Goal: Information Seeking & Learning: Learn about a topic

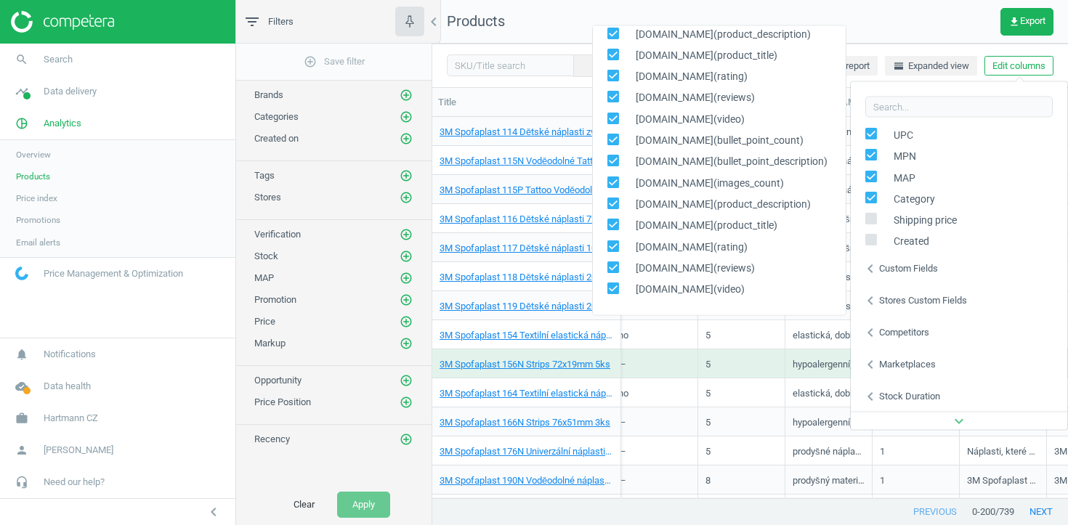
scroll to position [378, 0]
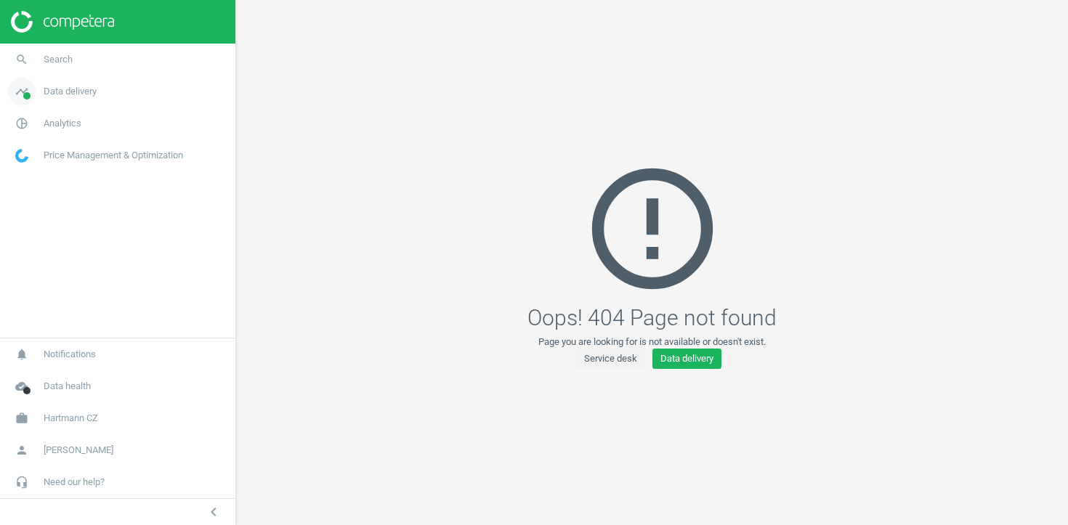
click at [64, 95] on span "Data delivery" at bounding box center [70, 91] width 53 height 13
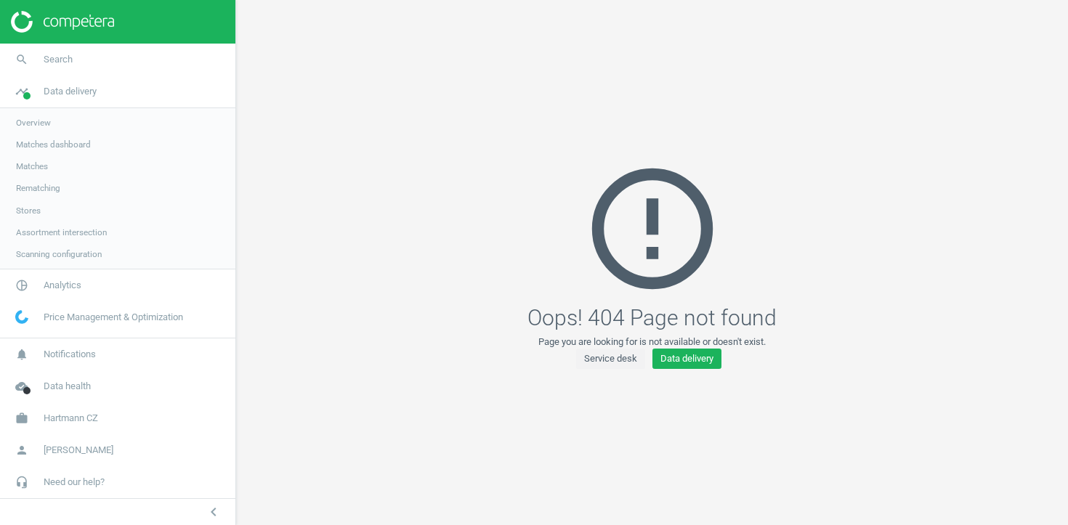
click at [31, 203] on link "Stores" at bounding box center [117, 211] width 235 height 22
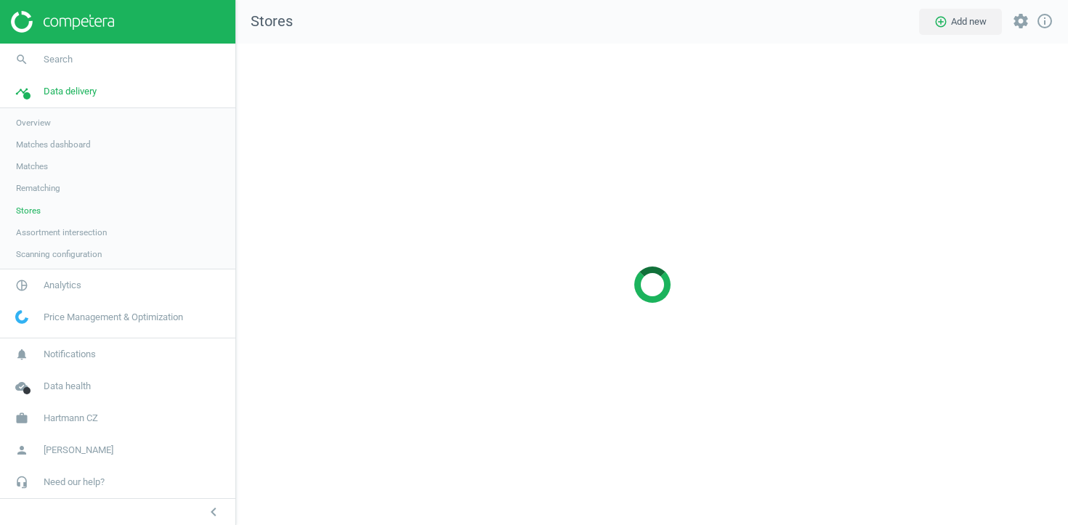
scroll to position [482, 832]
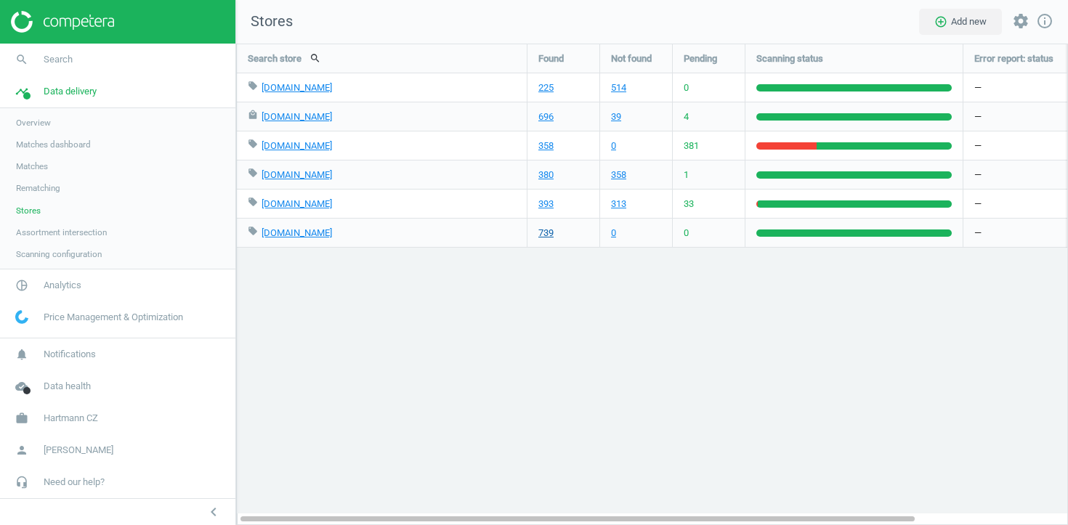
click at [543, 230] on link "739" at bounding box center [545, 233] width 15 height 13
click at [49, 279] on span "Analytics" at bounding box center [63, 285] width 38 height 13
click at [32, 173] on span "Products" at bounding box center [33, 177] width 34 height 12
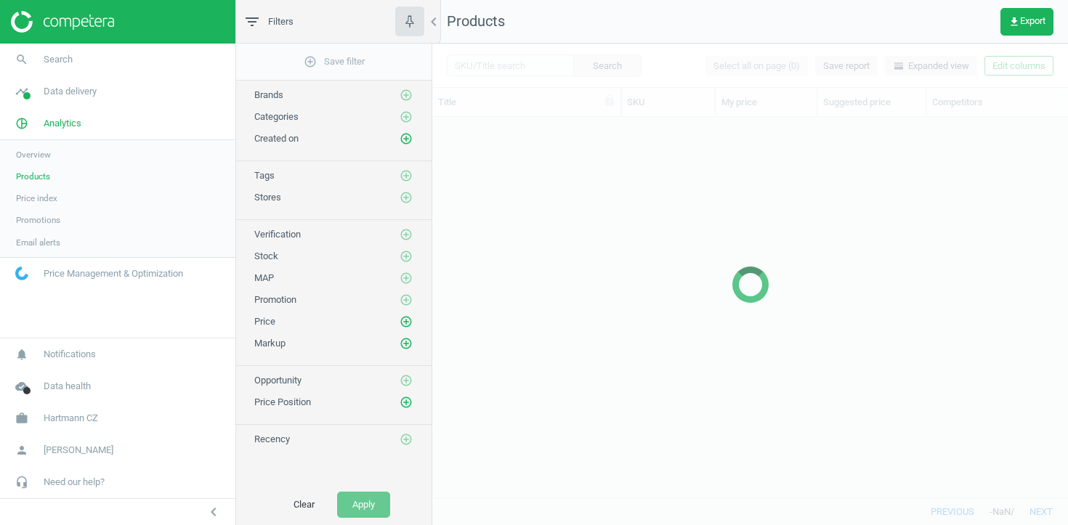
scroll to position [381, 635]
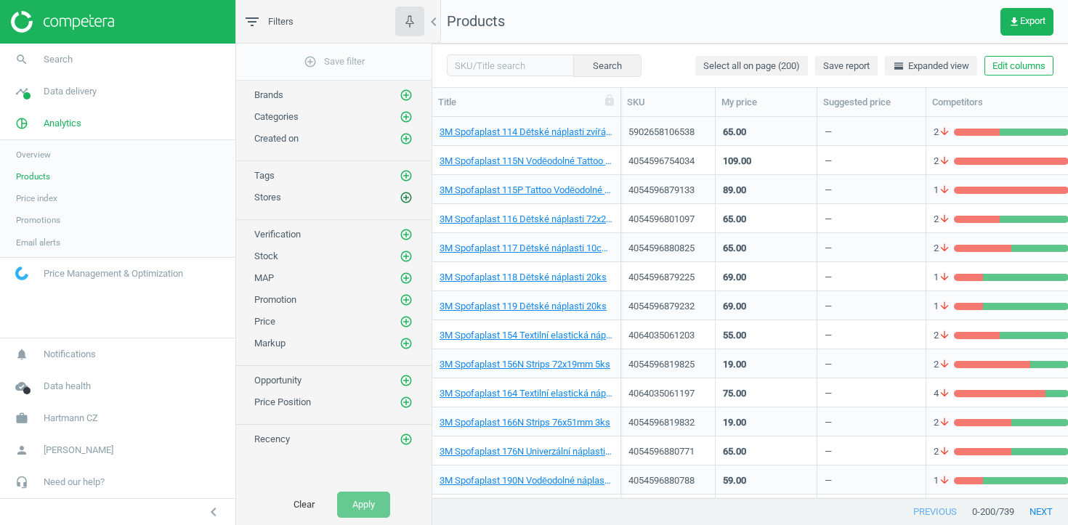
click at [409, 200] on icon "add_circle_outline" at bounding box center [405, 197] width 13 height 13
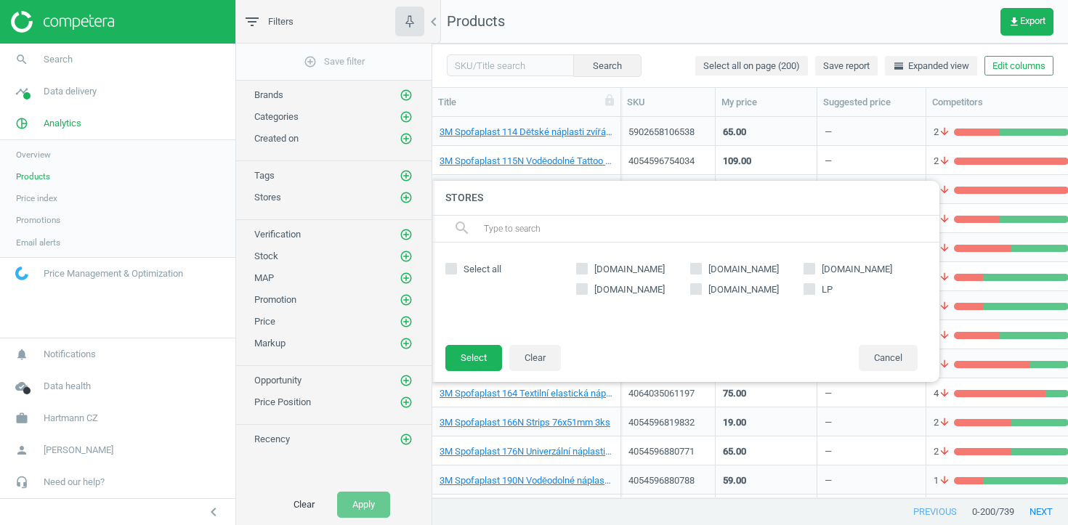
click at [811, 286] on input "LP" at bounding box center [809, 288] width 9 height 9
checkbox input "true"
click at [458, 370] on button "Select" at bounding box center [473, 358] width 57 height 26
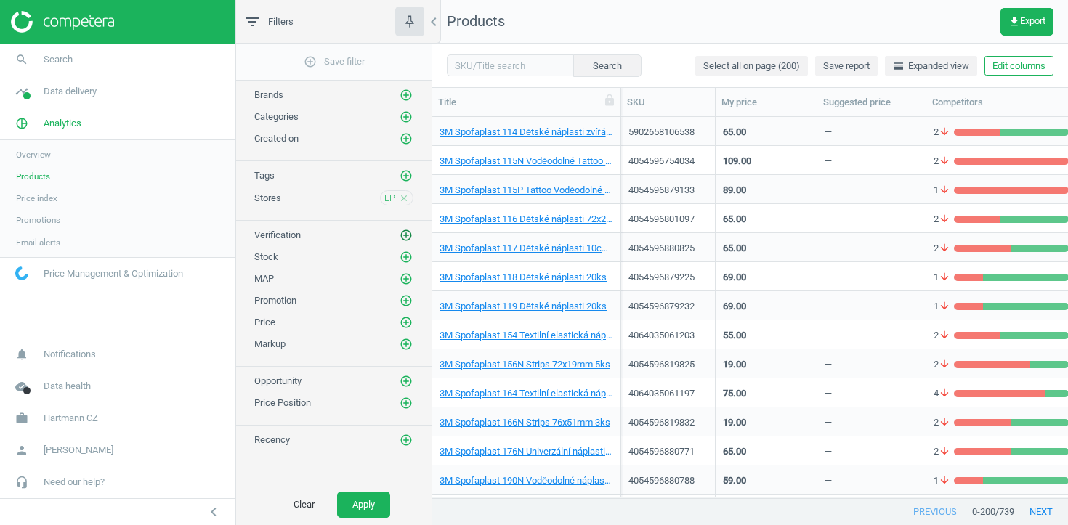
click at [404, 237] on icon "add_circle_outline" at bounding box center [405, 235] width 13 height 13
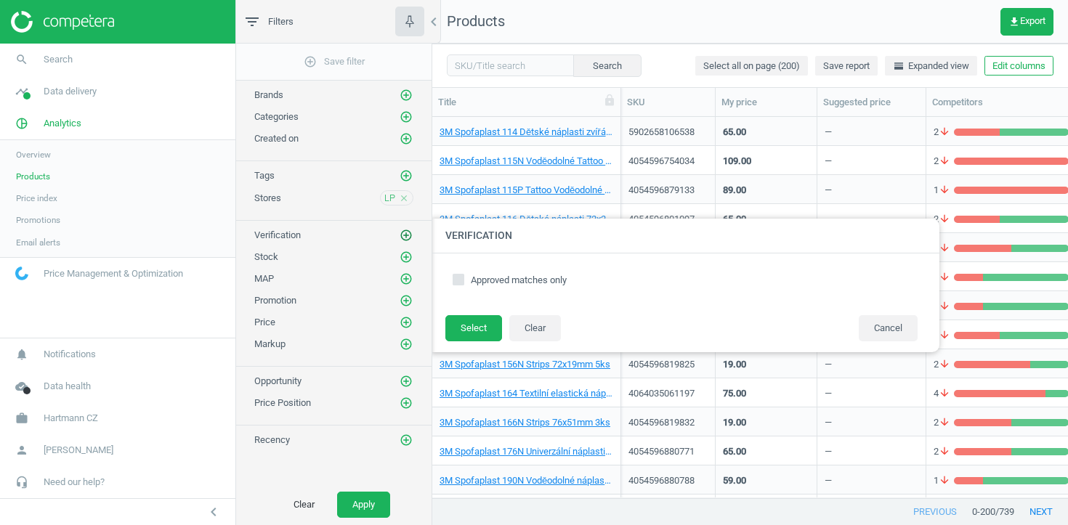
click at [405, 239] on icon "add_circle_outline" at bounding box center [405, 235] width 13 height 13
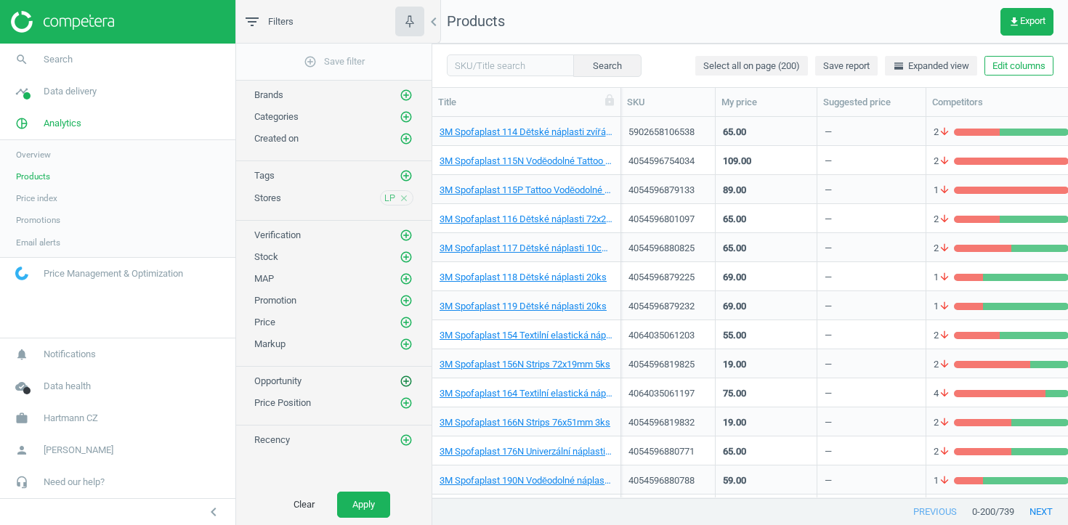
click at [402, 380] on icon "add_circle_outline" at bounding box center [405, 381] width 13 height 13
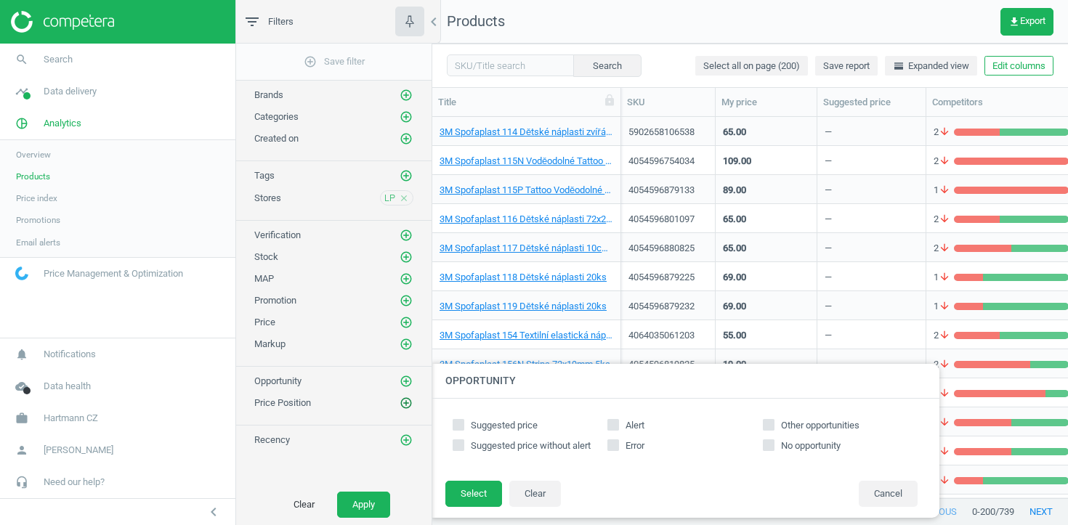
click at [405, 400] on icon "add_circle_outline" at bounding box center [405, 403] width 13 height 13
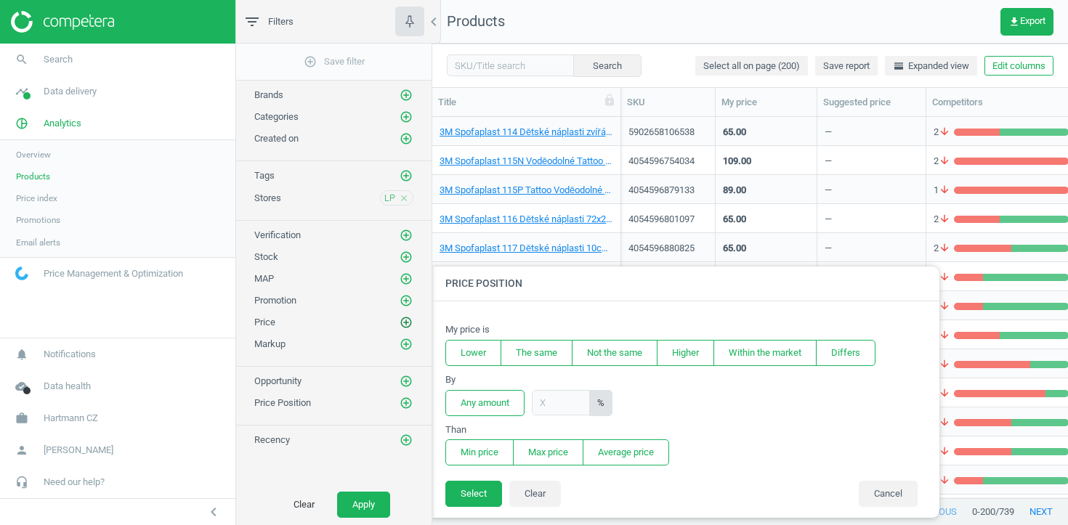
click at [410, 327] on icon "add_circle_outline" at bounding box center [405, 322] width 13 height 13
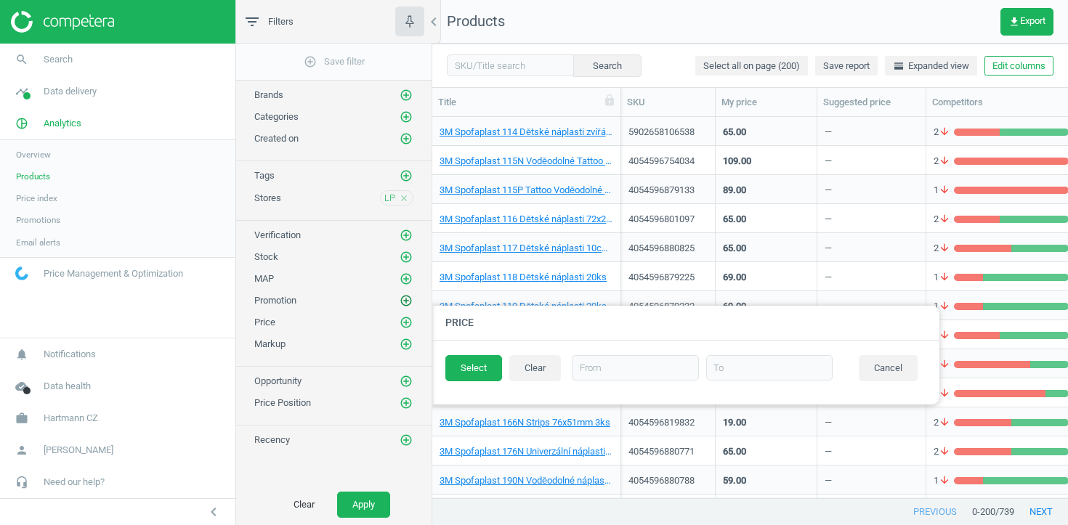
click at [409, 304] on icon "add_circle_outline" at bounding box center [405, 300] width 13 height 13
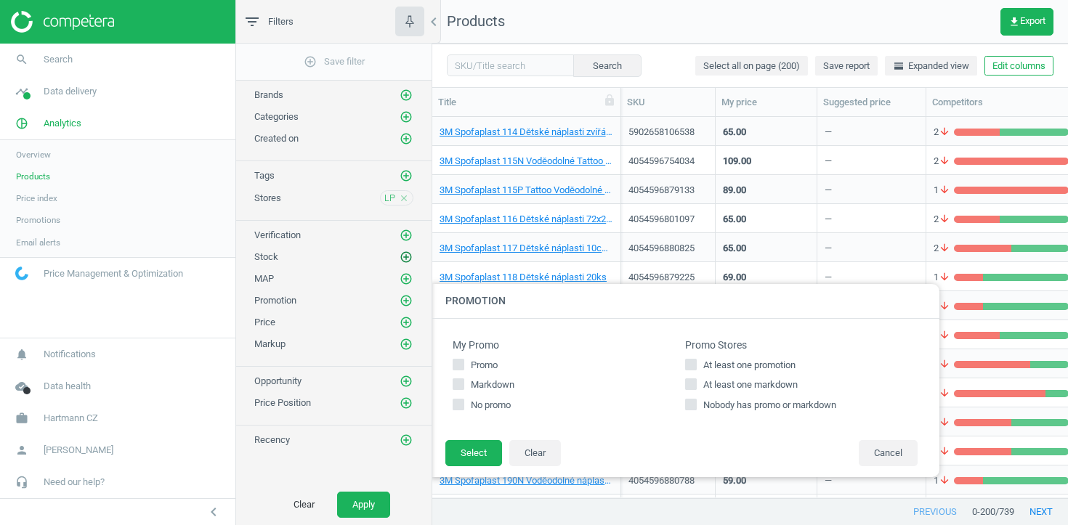
click at [410, 254] on icon "add_circle_outline" at bounding box center [405, 257] width 13 height 13
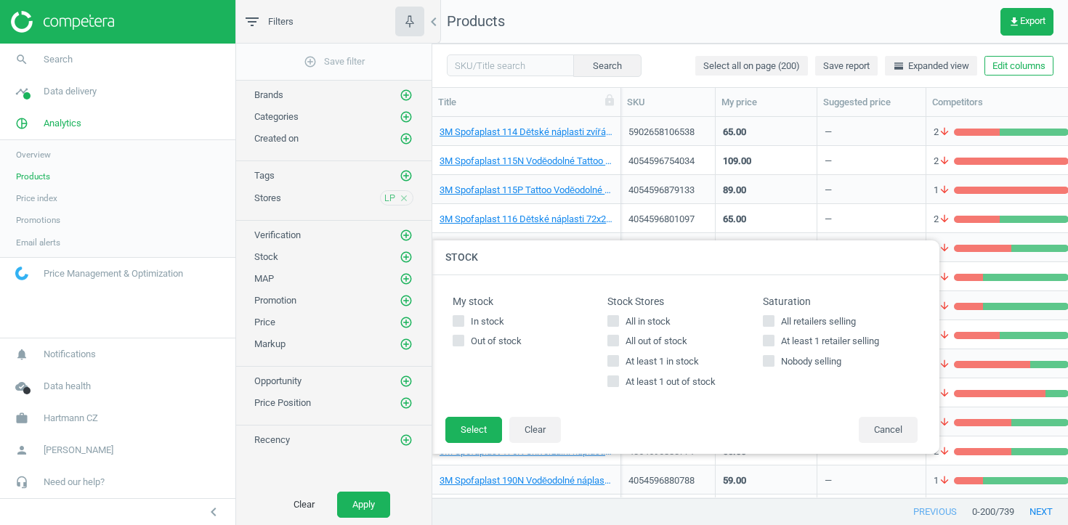
click at [797, 343] on span "At least 1 retailer selling" at bounding box center [830, 341] width 104 height 13
click at [773, 343] on input "At least 1 retailer selling" at bounding box center [767, 340] width 9 height 9
checkbox input "true"
click at [452, 432] on button "Select" at bounding box center [473, 430] width 57 height 26
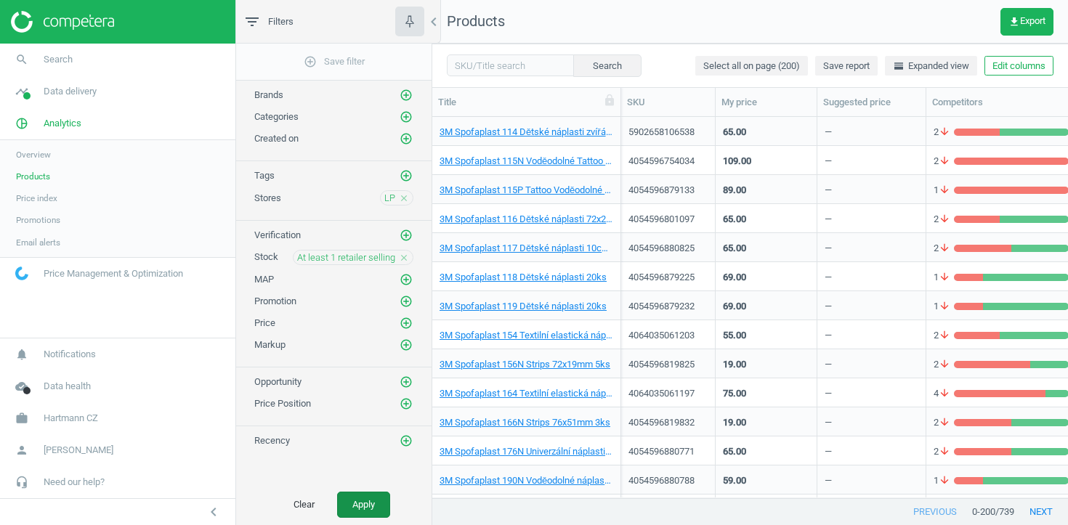
click at [366, 516] on button "Apply" at bounding box center [363, 505] width 53 height 26
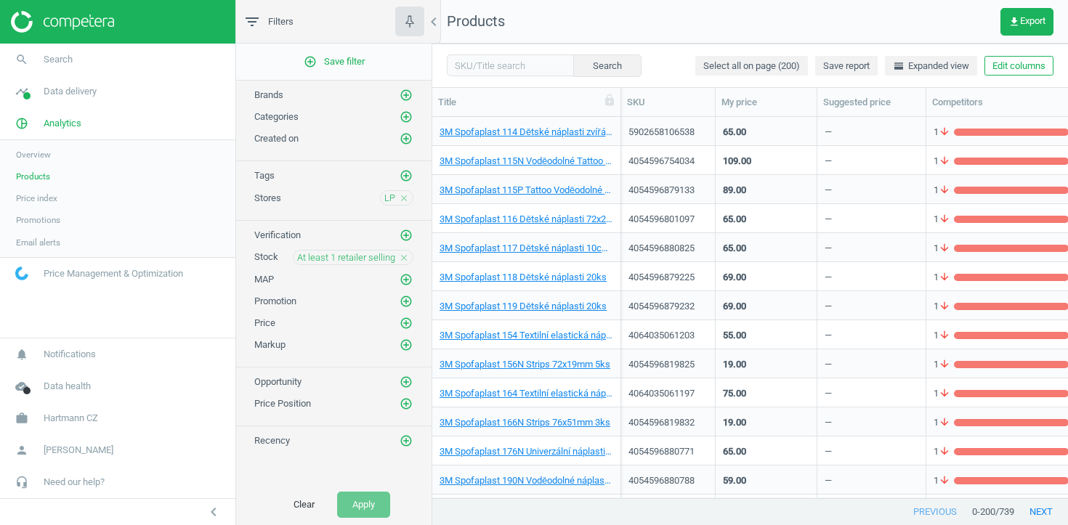
click at [557, 139] on div "3M Spofaplast 114 Dětské náplasti zvířátka 20ks" at bounding box center [526, 135] width 174 height 18
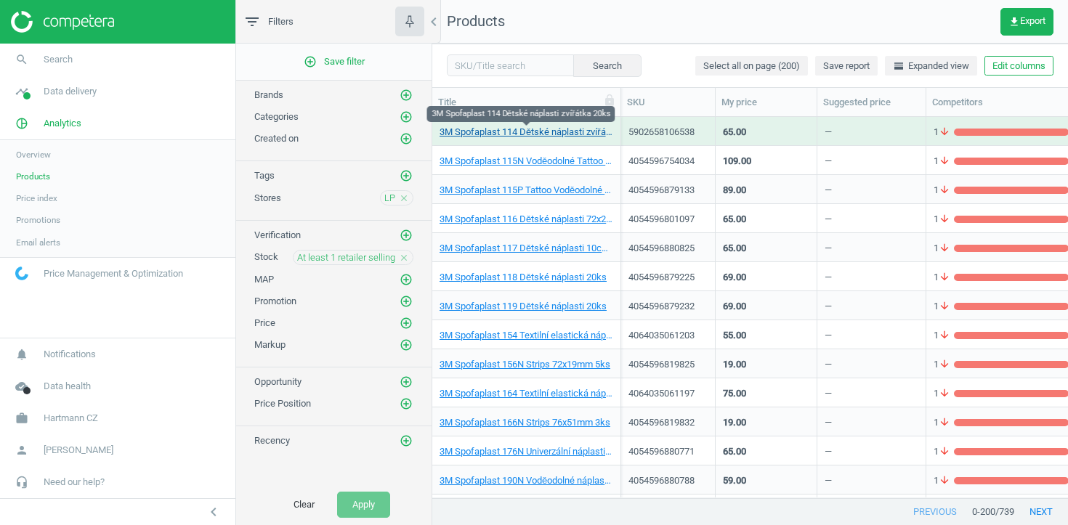
click at [557, 131] on link "3M Spofaplast 114 Dětské náplasti zvířátka 20ks" at bounding box center [526, 132] width 174 height 13
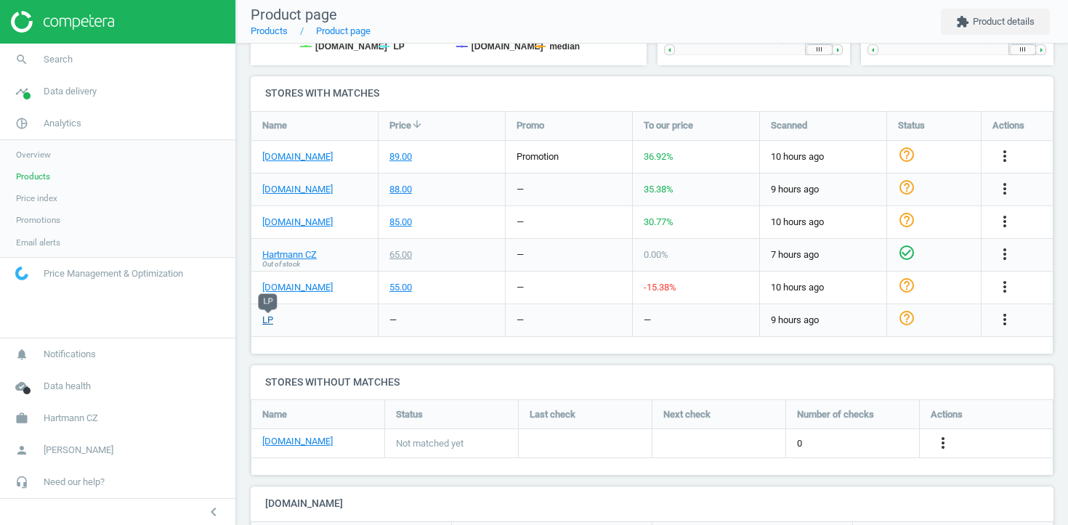
click at [264, 317] on link "LP" at bounding box center [267, 320] width 11 height 13
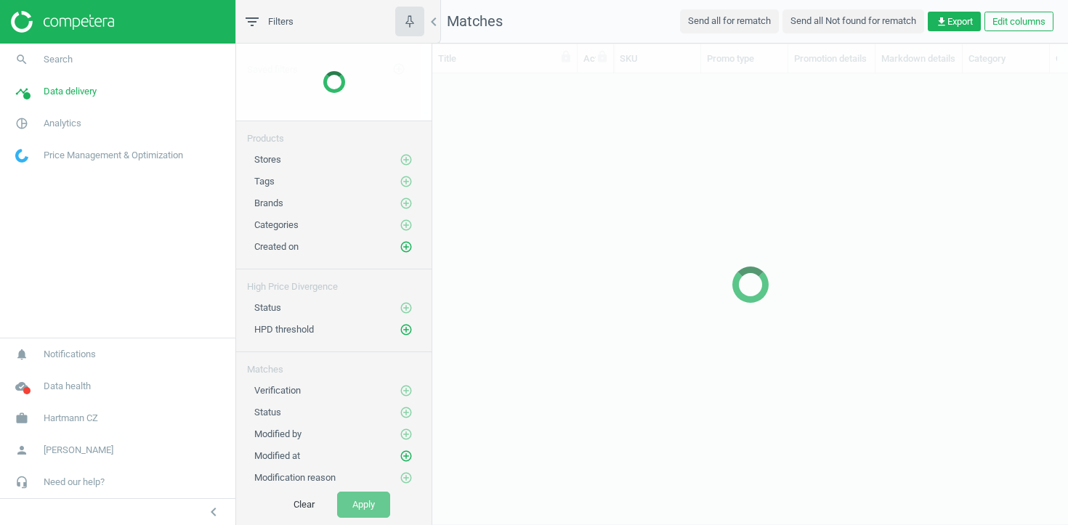
scroll to position [424, 635]
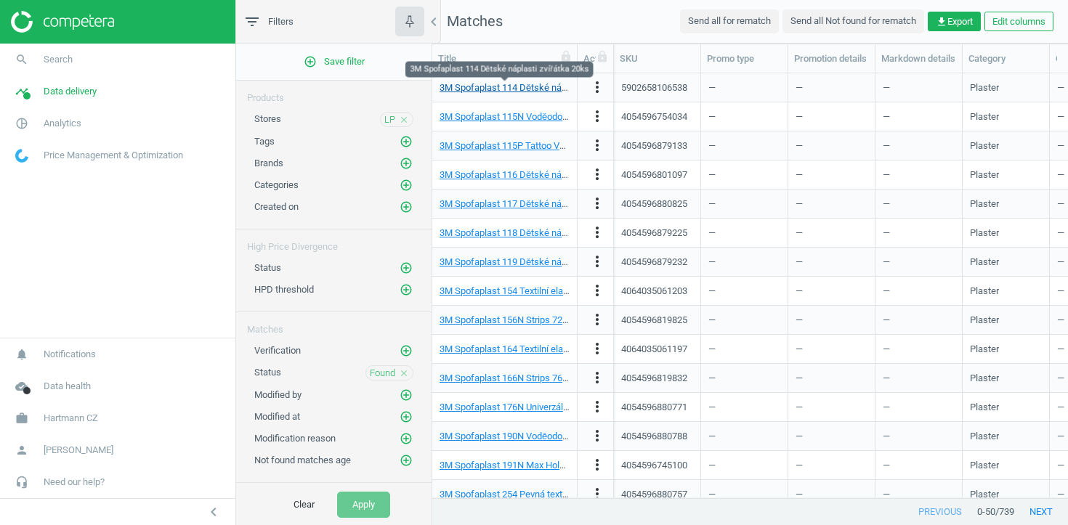
click at [515, 88] on link "3M Spofaplast 114 Dětské náplasti zvířátka 20ks" at bounding box center [540, 87] width 202 height 11
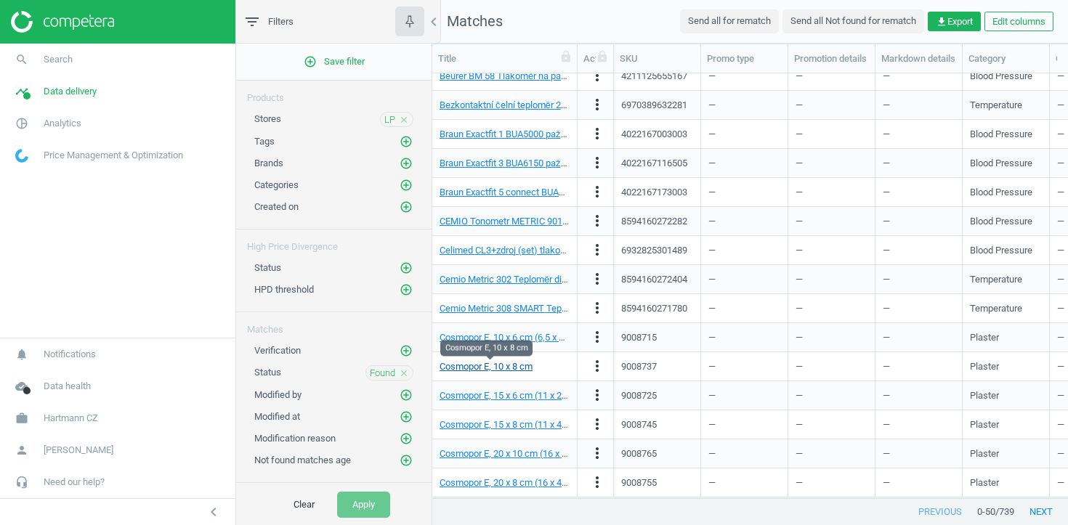
click at [494, 365] on link "Cosmopor E, 10 x 8 cm" at bounding box center [485, 366] width 93 height 11
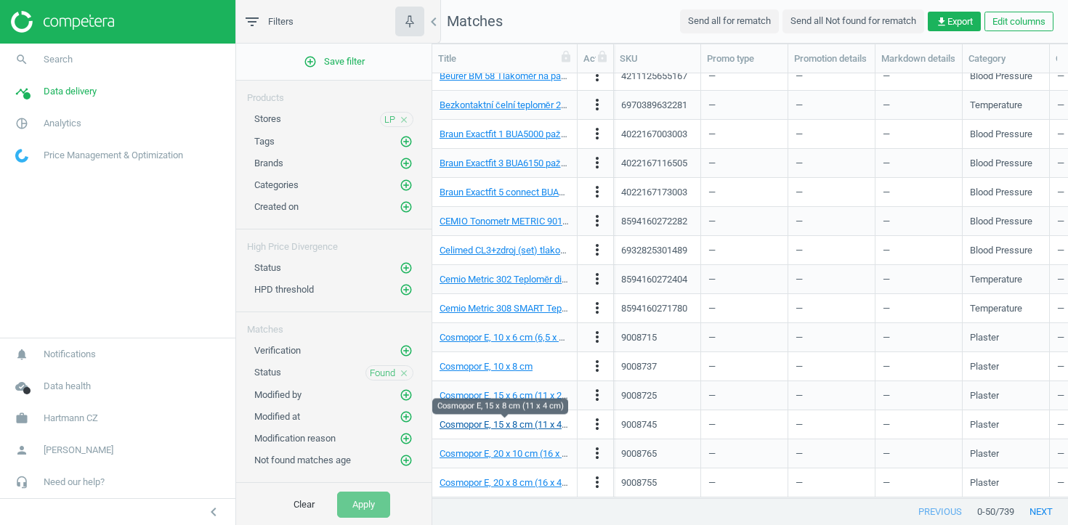
click at [501, 423] on link "Cosmopor E, 15 x 8 cm (11 x 4 cm)" at bounding box center [509, 424] width 141 height 11
click at [387, 119] on span "LP" at bounding box center [389, 119] width 11 height 13
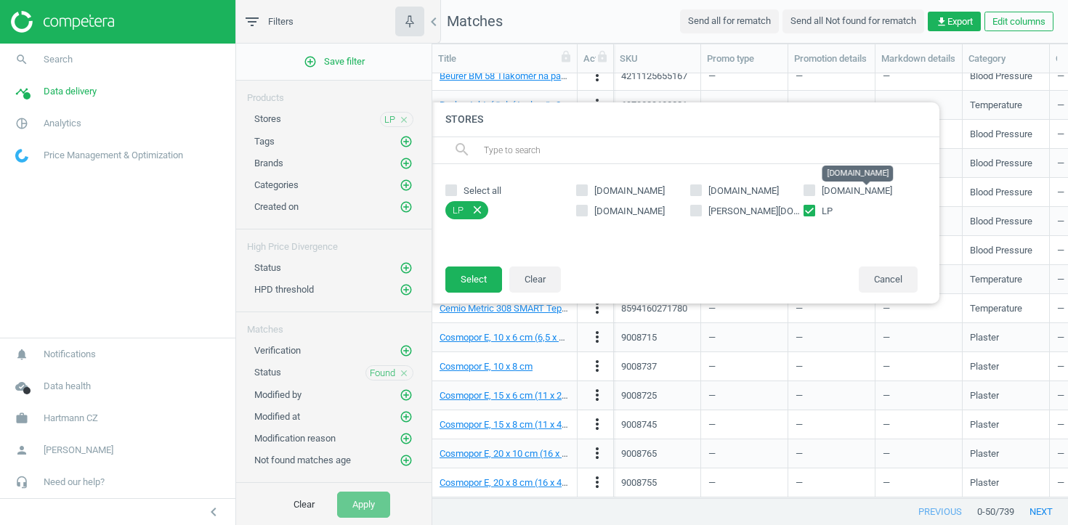
click at [847, 185] on span "[DOMAIN_NAME]" at bounding box center [856, 190] width 70 height 11
click at [814, 185] on input "[DOMAIN_NAME]" at bounding box center [809, 189] width 9 height 9
checkbox input "true"
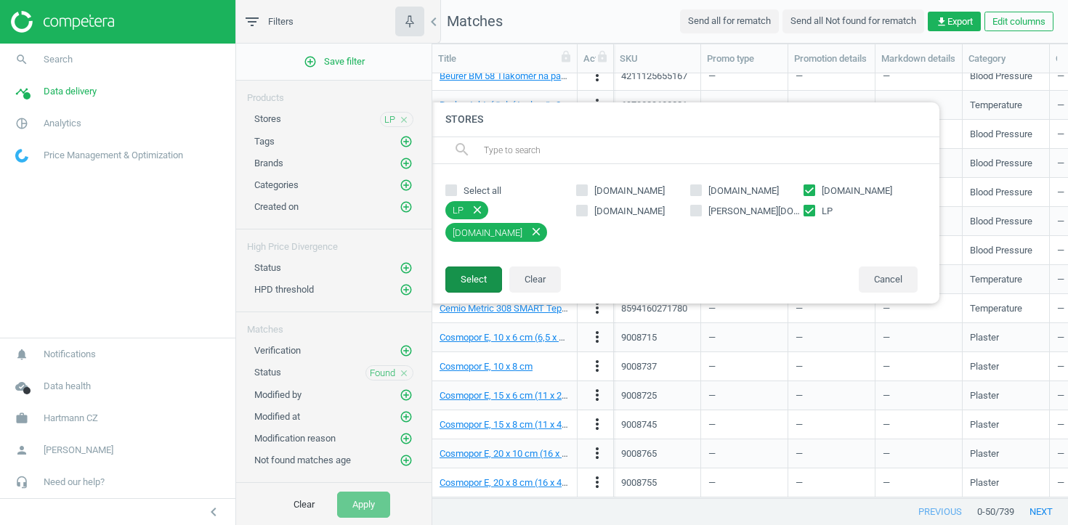
click at [474, 275] on button "Select" at bounding box center [473, 280] width 57 height 26
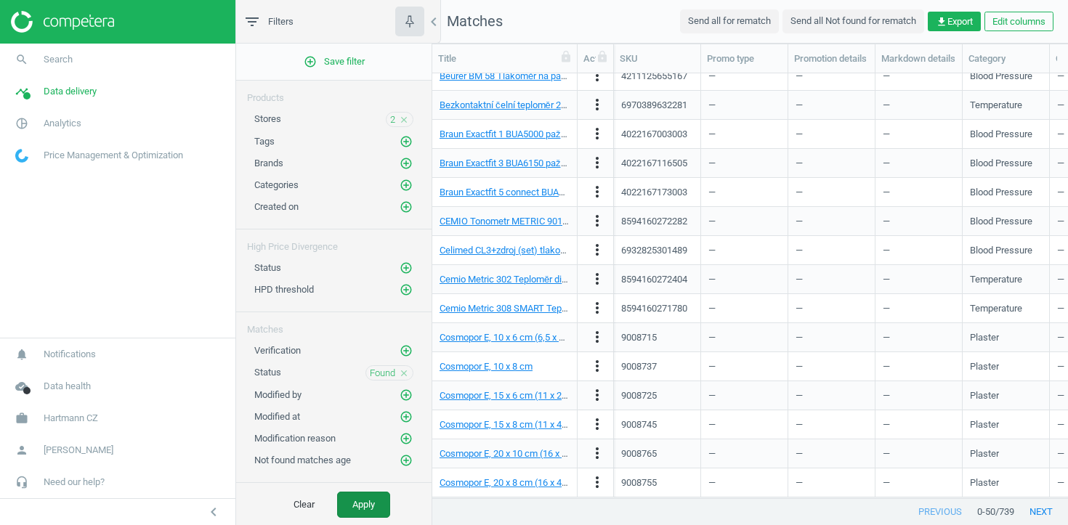
click at [359, 506] on button "Apply" at bounding box center [363, 505] width 53 height 26
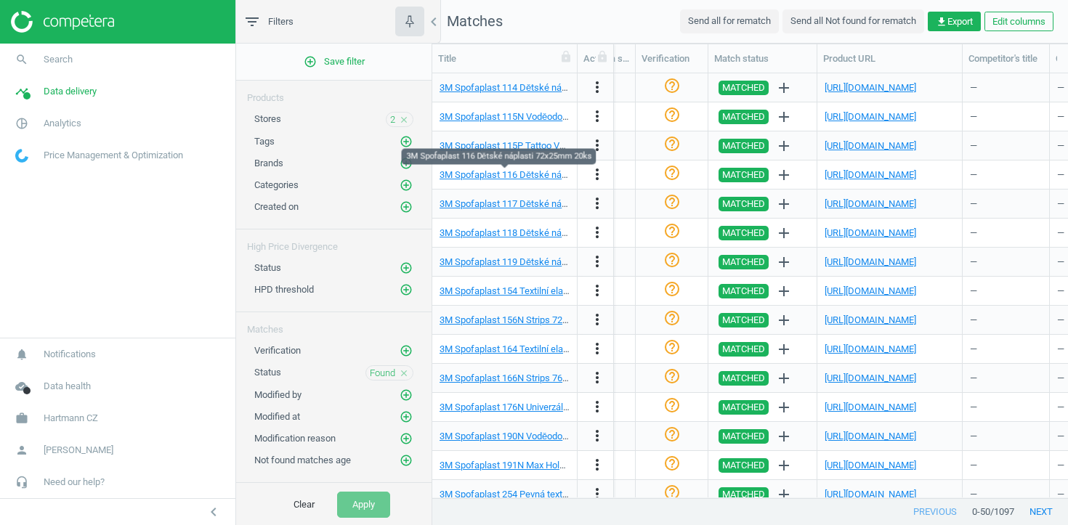
scroll to position [0, 1591]
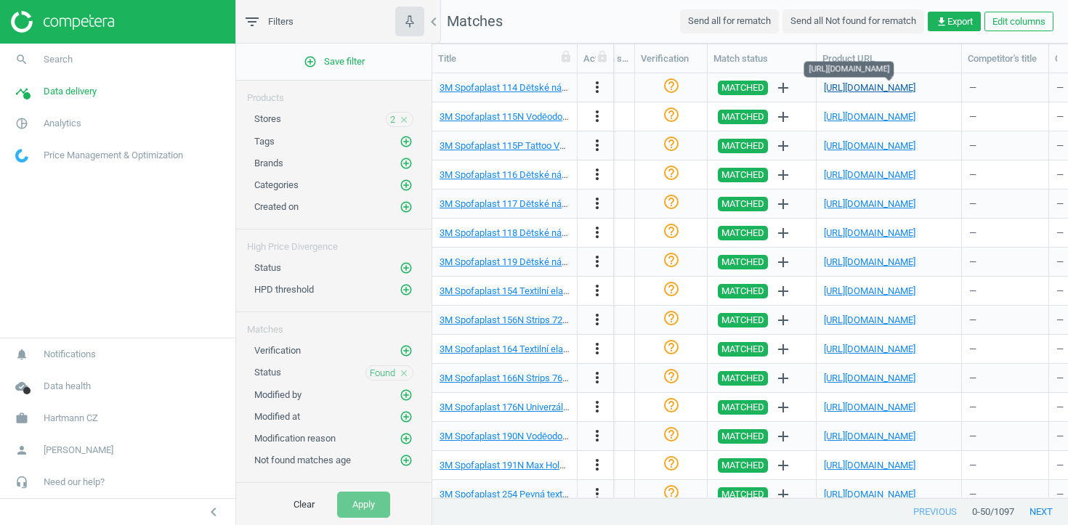
click at [898, 89] on link "https://hartmannlp.com/5902658106538" at bounding box center [870, 87] width 92 height 11
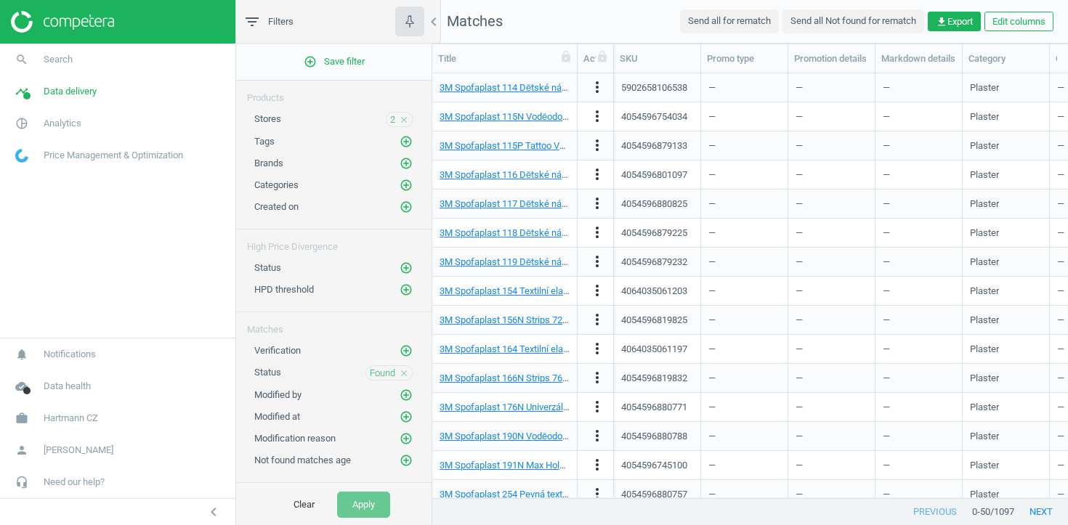
scroll to position [1, 1]
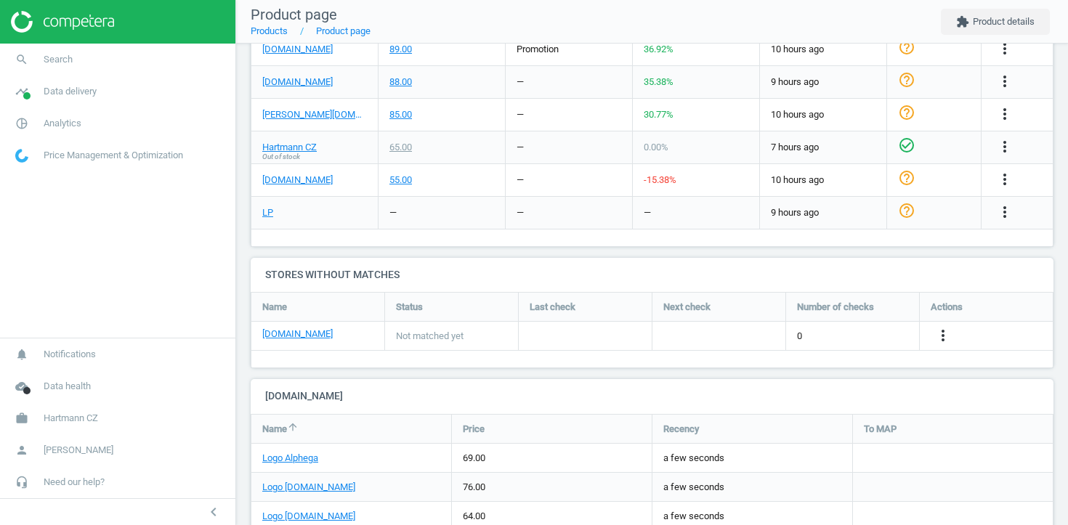
scroll to position [565, 0]
